Goal: Use online tool/utility: Utilize a website feature to perform a specific function

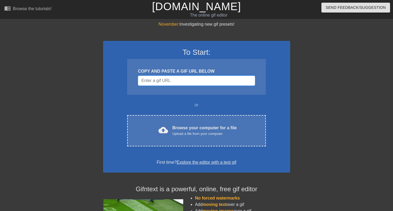
click at [204, 80] on input "Username" at bounding box center [196, 81] width 117 height 10
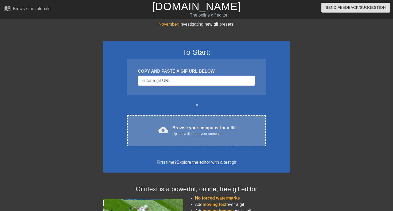
click at [211, 125] on div "Browse your computer for a file Upload a file from your computer" at bounding box center [204, 131] width 64 height 12
click at [201, 129] on div "Browse your computer for a file Upload a file from your computer" at bounding box center [204, 131] width 64 height 12
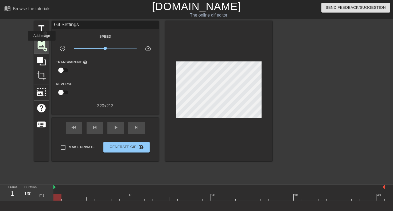
click at [42, 44] on span "image" at bounding box center [41, 45] width 10 height 10
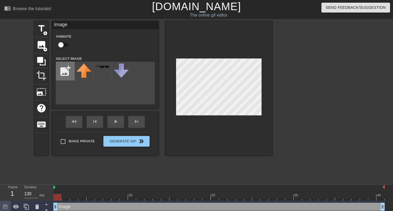
click at [66, 73] on input "file" at bounding box center [65, 71] width 18 height 18
type input "C:\fakepath\1742397916298.jpg"
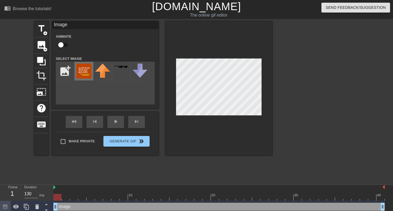
click at [83, 68] on img at bounding box center [83, 71] width 15 height 15
click at [225, 116] on div at bounding box center [219, 88] width 107 height 134
click at [64, 43] on input "checkbox" at bounding box center [61, 45] width 30 height 10
checkbox input "true"
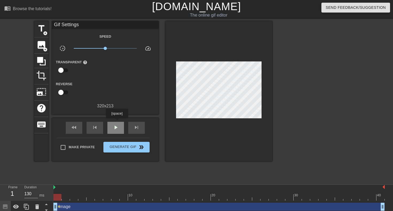
click at [118, 122] on div "play_arrow" at bounding box center [115, 128] width 17 height 12
click at [94, 48] on span "x0.427" at bounding box center [105, 48] width 63 height 6
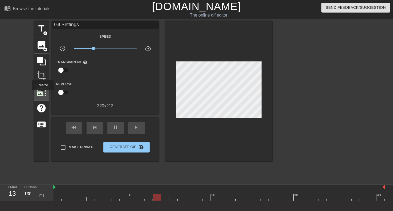
click at [43, 94] on span "photo_size_select_large" at bounding box center [41, 92] width 10 height 10
